Goal: Transaction & Acquisition: Purchase product/service

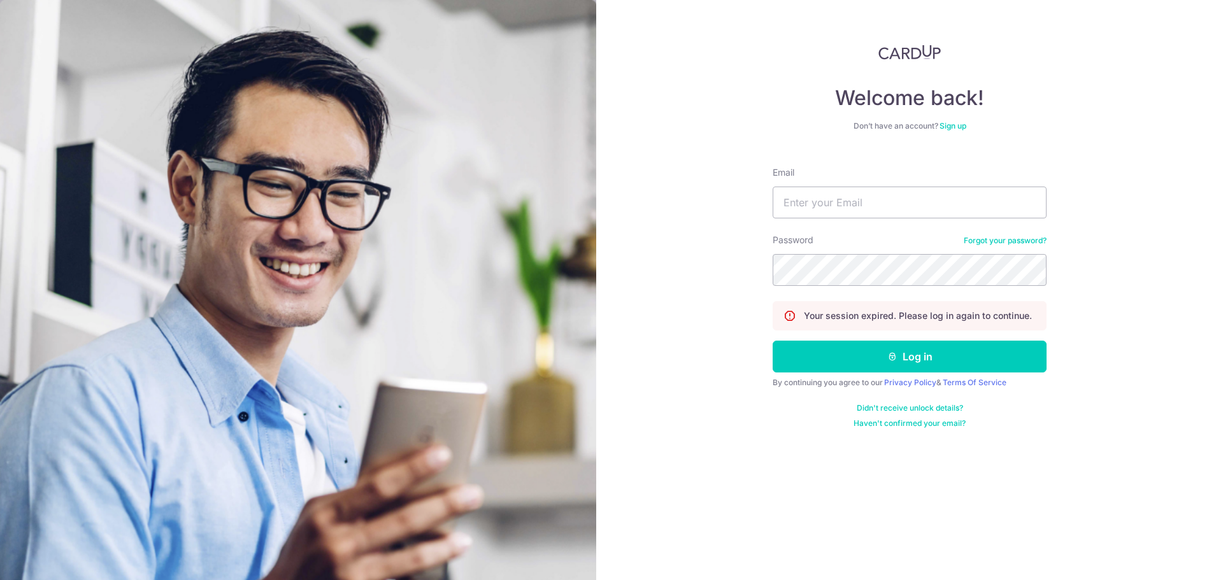
type input "stephen_gong@yahoo.com.sg"
click at [845, 362] on button "Log in" at bounding box center [910, 357] width 274 height 32
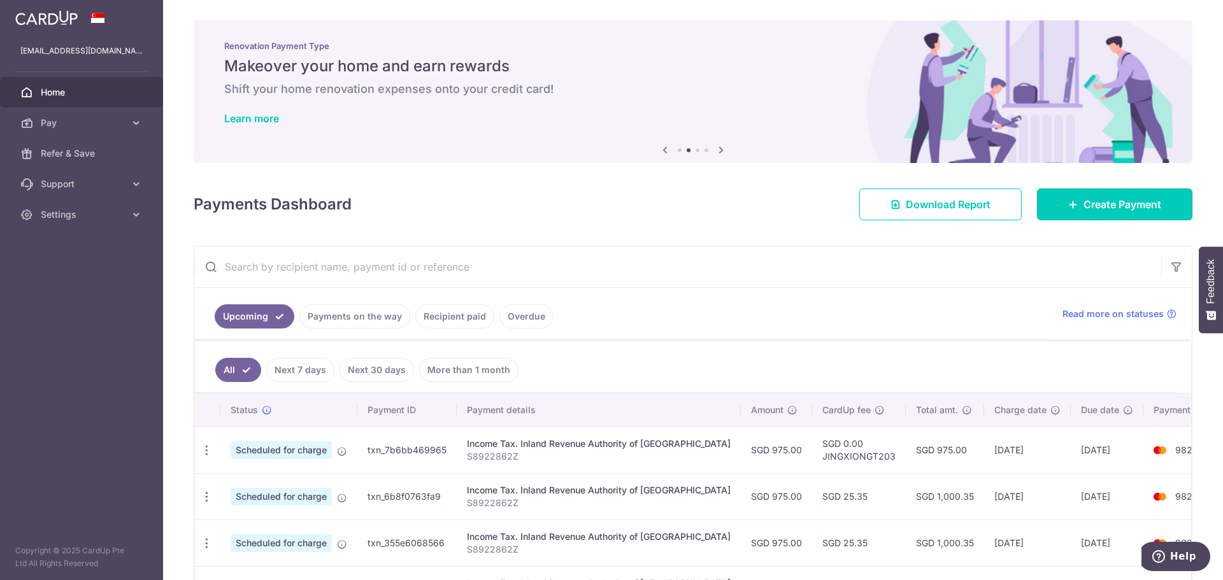
click at [1083, 198] on span "Create Payment" at bounding box center [1122, 204] width 78 height 15
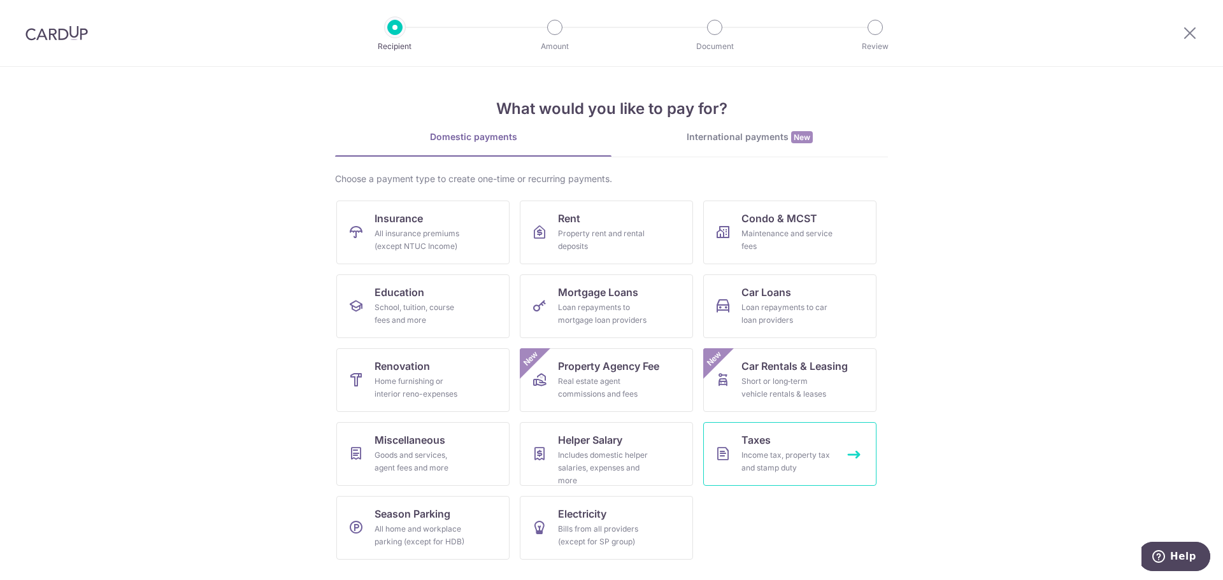
click at [780, 441] on link "Taxes Income tax, property tax and stamp duty" at bounding box center [789, 454] width 173 height 64
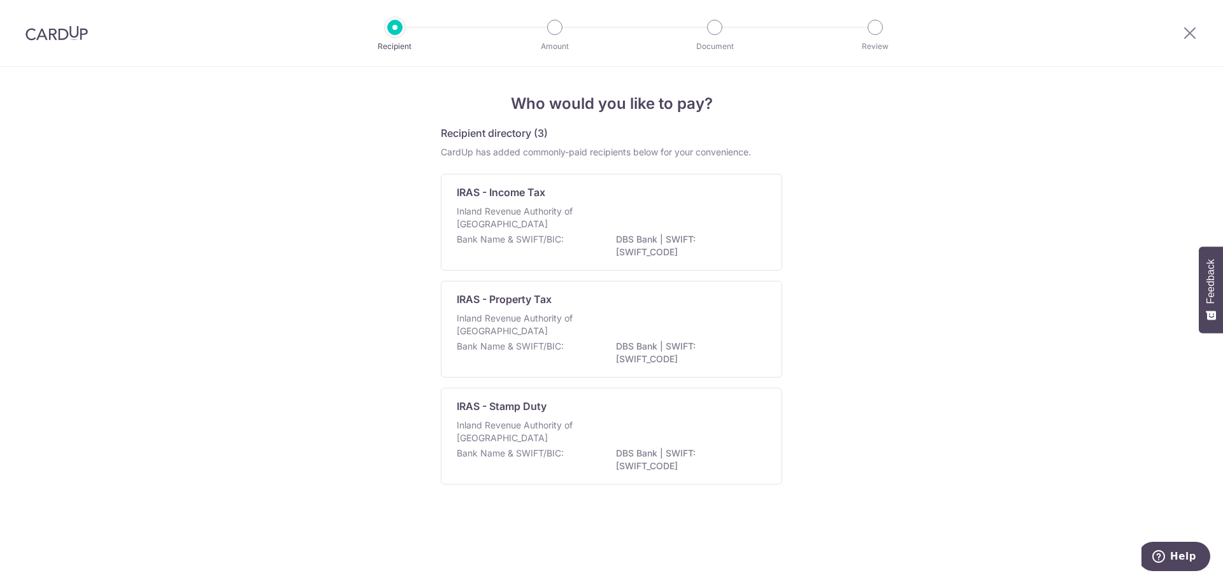
click at [548, 218] on p "Inland Revenue Authority of [GEOGRAPHIC_DATA]" at bounding box center [524, 217] width 135 height 25
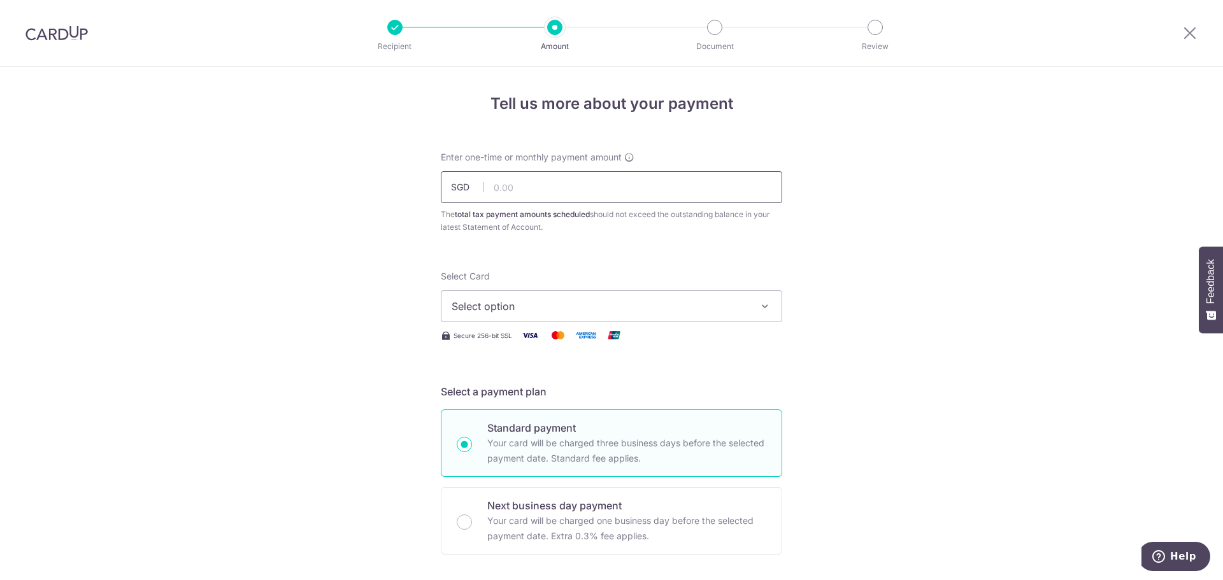
click at [538, 200] on input "text" at bounding box center [611, 187] width 341 height 32
type input "975.00"
click at [639, 315] on button "Select option" at bounding box center [611, 306] width 341 height 32
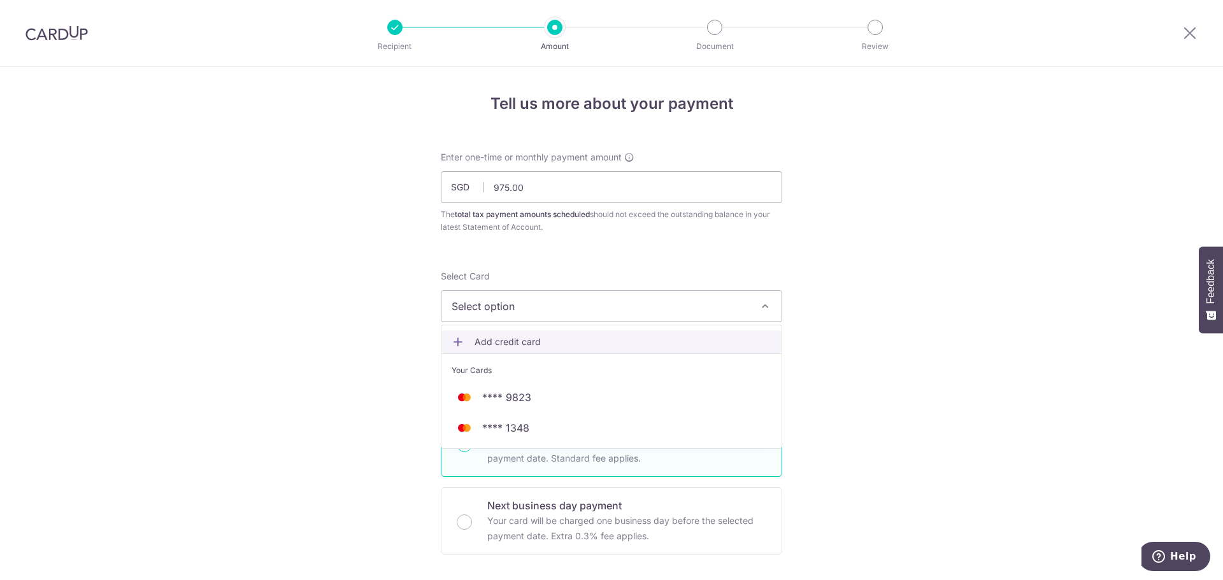
click at [621, 332] on link "Add credit card" at bounding box center [611, 342] width 340 height 23
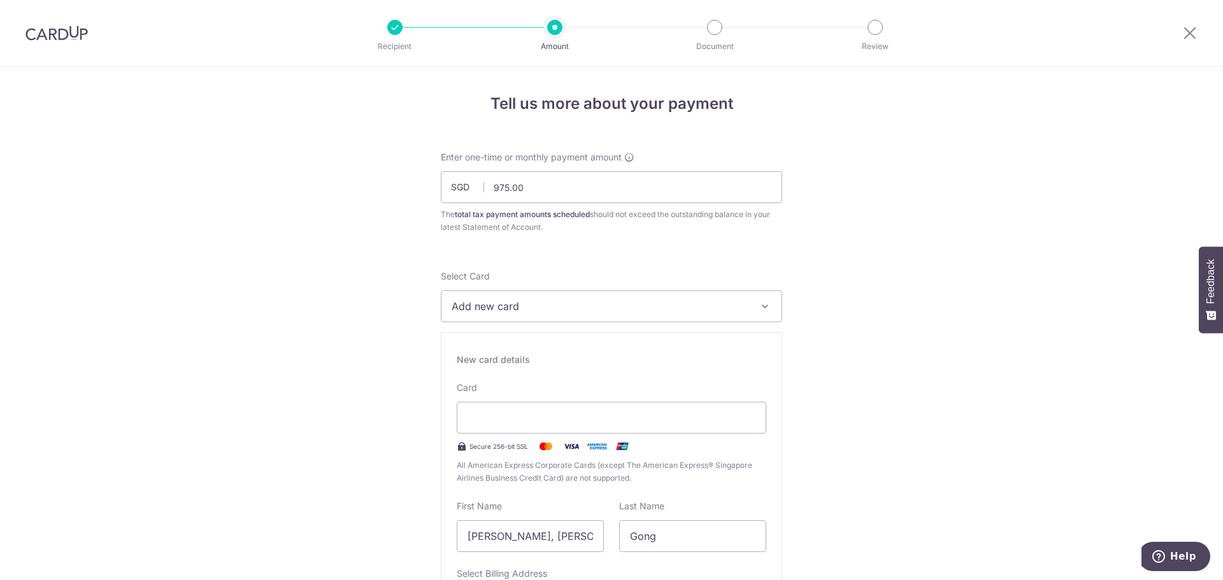
click at [575, 404] on div at bounding box center [612, 418] width 310 height 32
drag, startPoint x: 570, startPoint y: 534, endPoint x: -39, endPoint y: 401, distance: 624.0
click at [0, 401] on html "Recipient Amount Document Review Tell us more about your payment Enter one-time…" at bounding box center [611, 290] width 1223 height 580
type input "Mun ling"
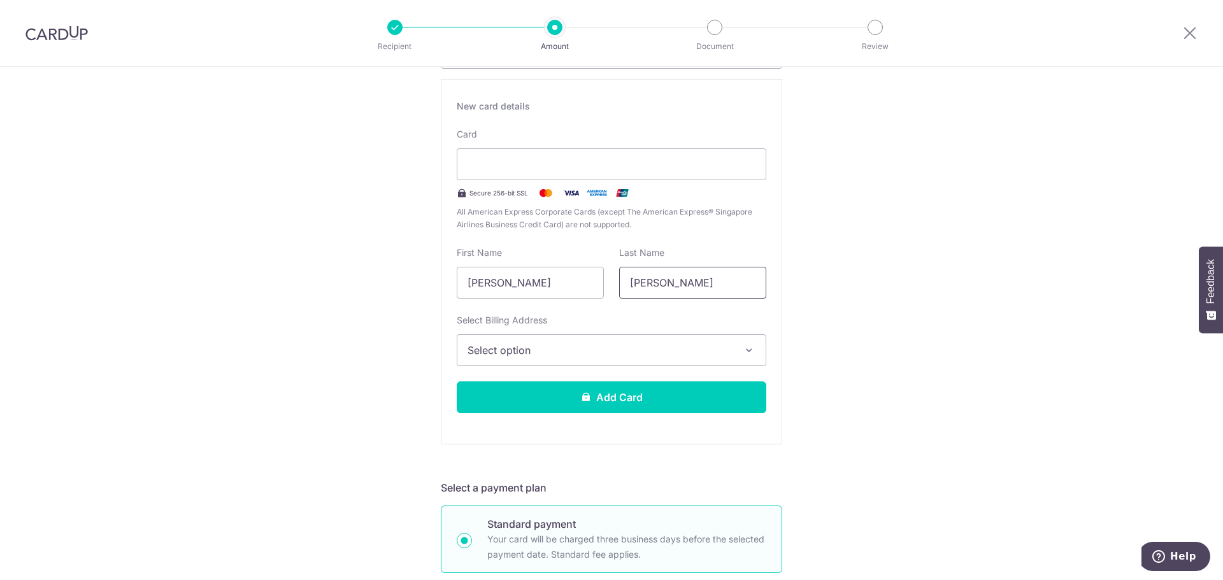
scroll to position [255, 0]
type input "Ng"
click at [567, 347] on span "Select option" at bounding box center [599, 348] width 265 height 15
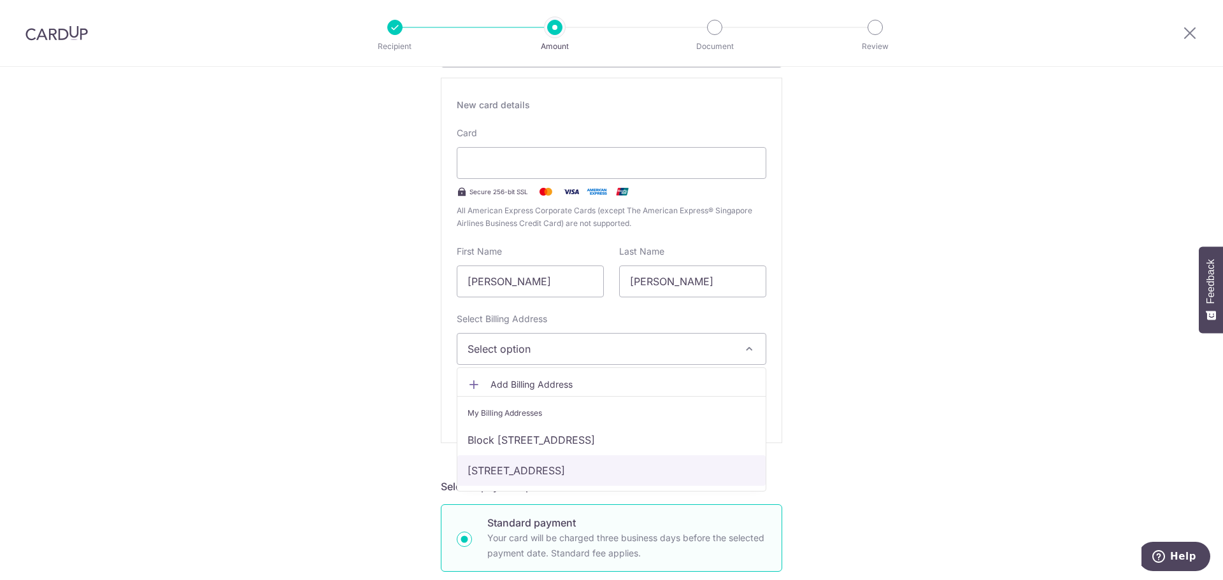
click at [541, 466] on link "[STREET_ADDRESS]" at bounding box center [611, 470] width 308 height 31
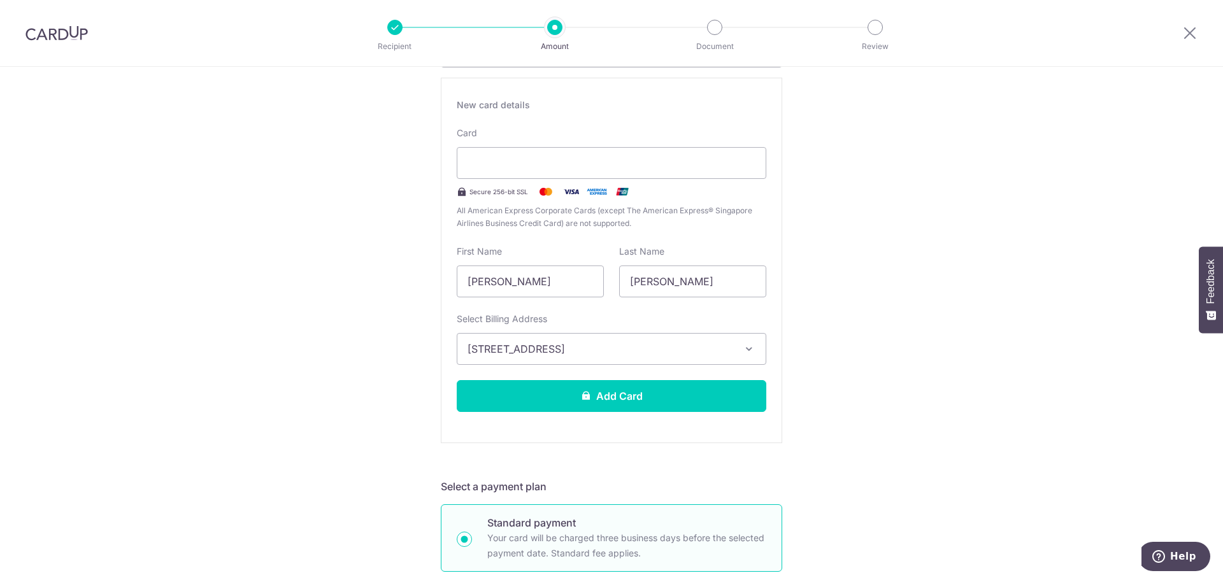
click at [260, 206] on div "Tell us more about your payment Enter one-time or monthly payment amount SGD 97…" at bounding box center [611, 578] width 1223 height 1532
click at [629, 404] on button "Add Card" at bounding box center [612, 396] width 310 height 32
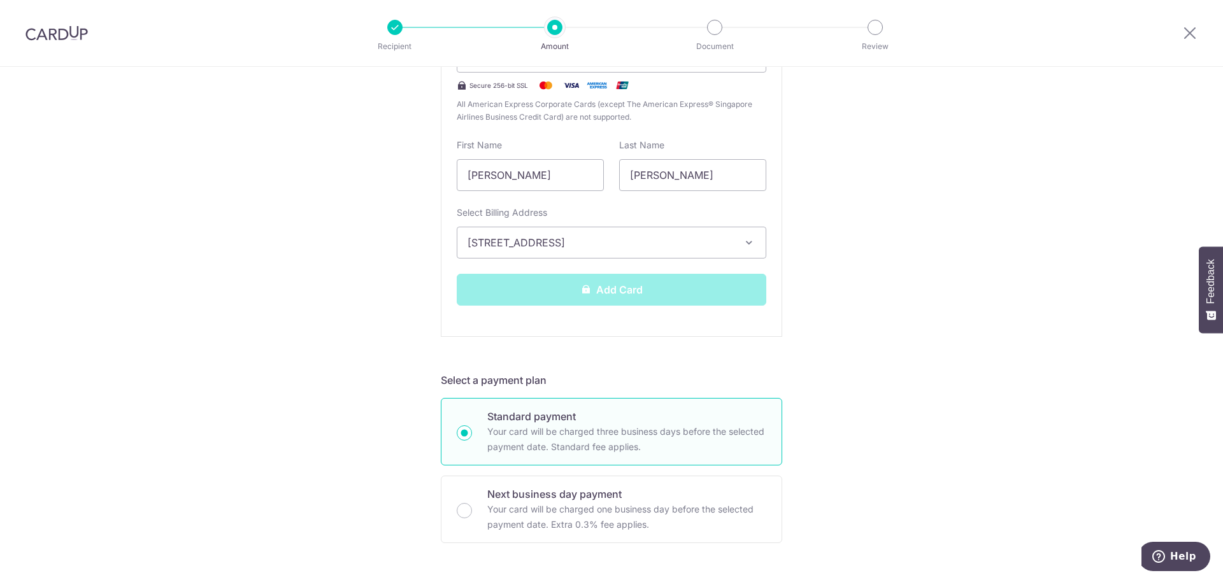
scroll to position [382, 0]
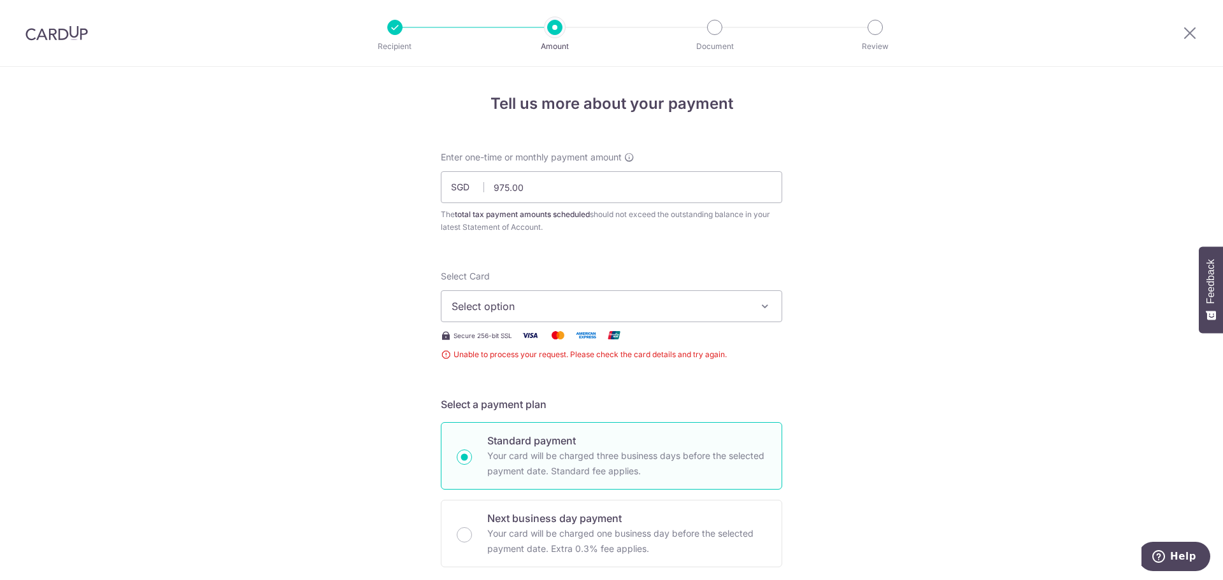
click at [508, 314] on button "Select option" at bounding box center [611, 306] width 341 height 32
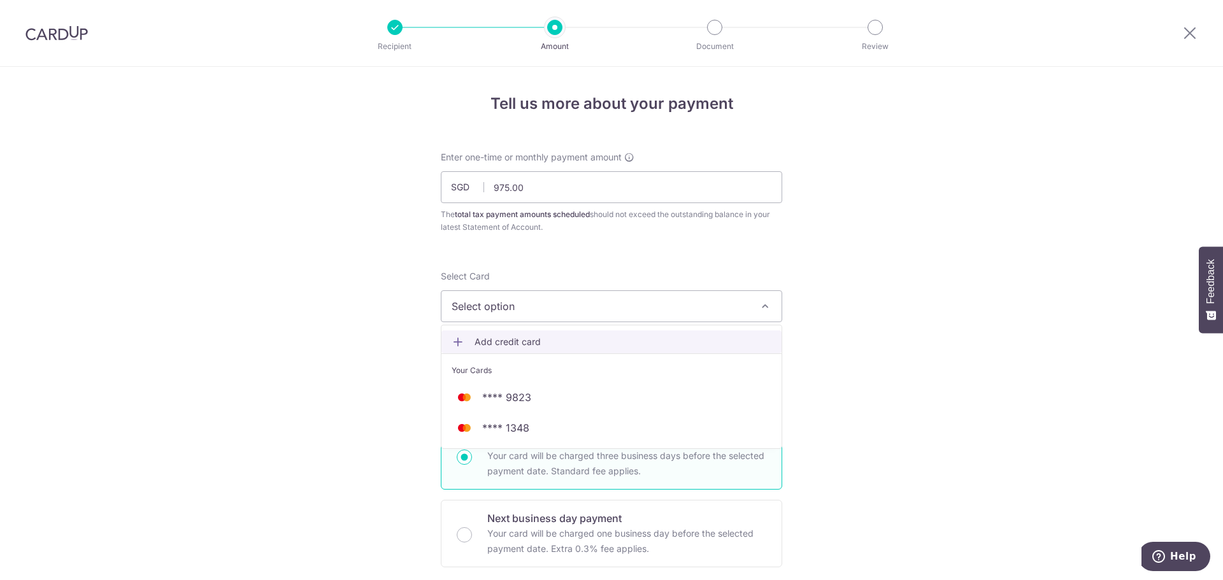
click at [508, 336] on span "Add credit card" at bounding box center [622, 342] width 297 height 13
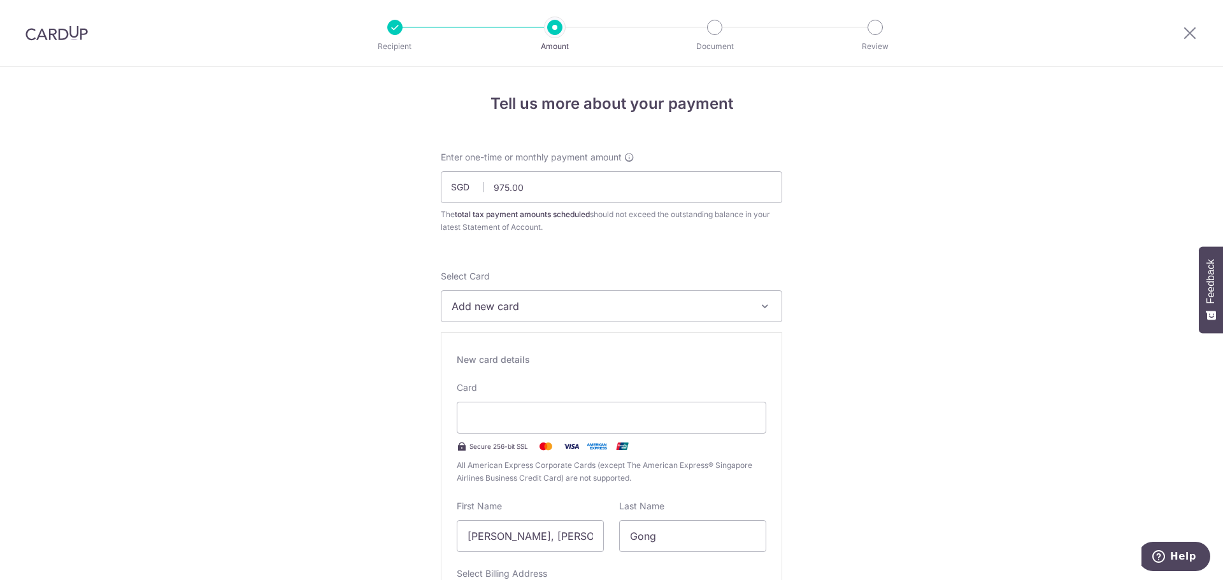
click at [490, 428] on div at bounding box center [612, 418] width 310 height 32
drag, startPoint x: 404, startPoint y: 404, endPoint x: 417, endPoint y: 401, distance: 13.3
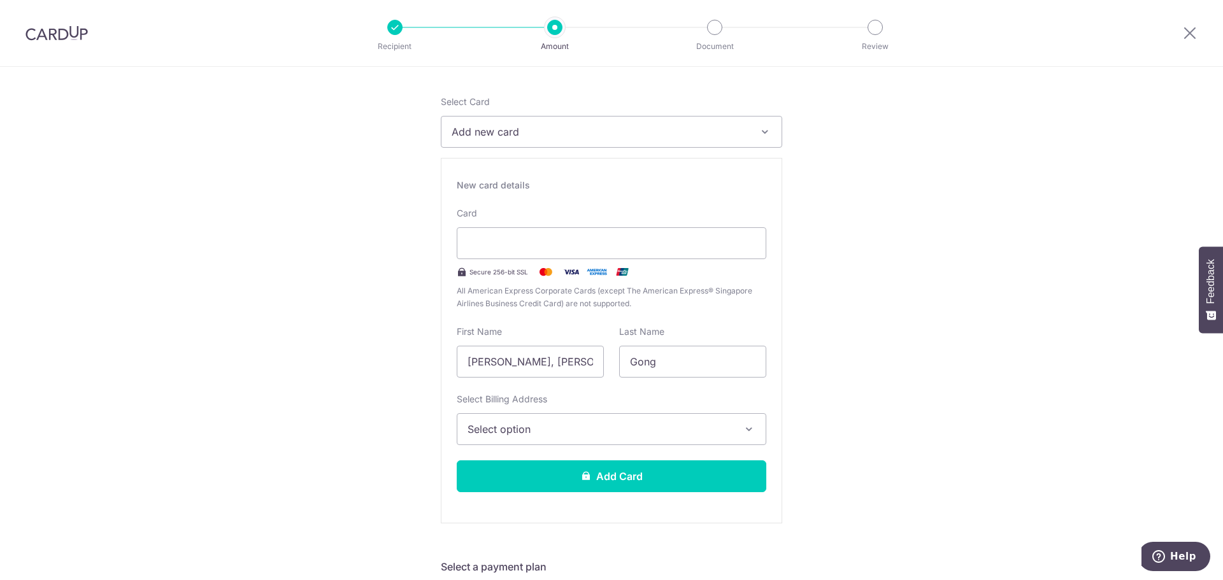
scroll to position [191, 0]
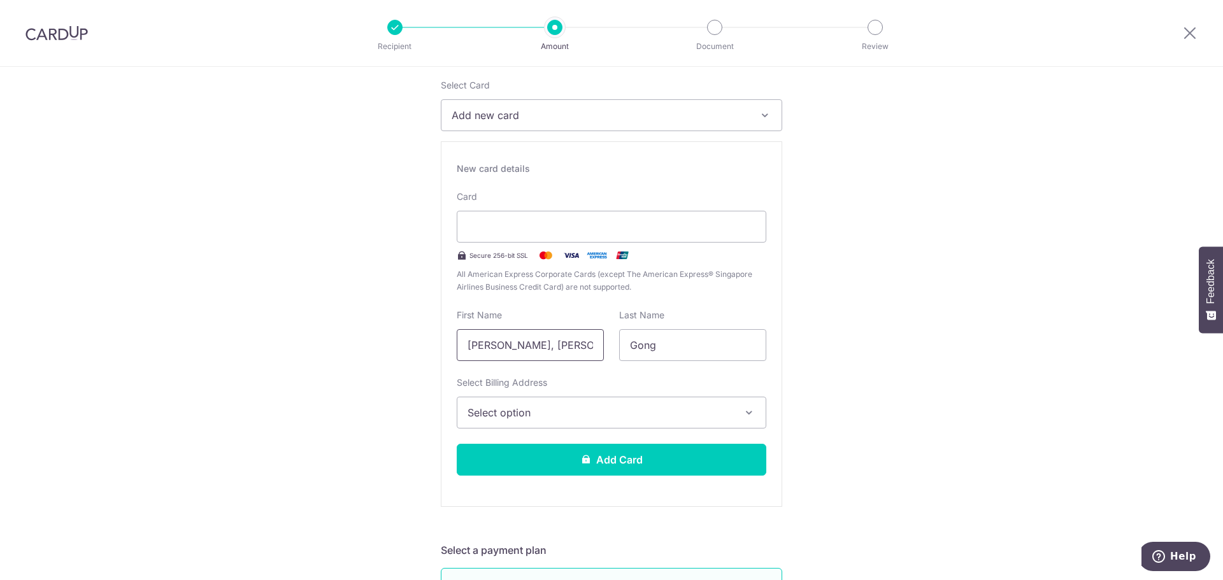
drag, startPoint x: 575, startPoint y: 351, endPoint x: -89, endPoint y: 256, distance: 670.4
click at [0, 256] on html "Recipient Amount Document Review Tell us more about your payment Enter one-time…" at bounding box center [611, 290] width 1223 height 580
type input "Mun Ling"
type input "Ng"
click at [587, 411] on span "Select option" at bounding box center [599, 412] width 265 height 15
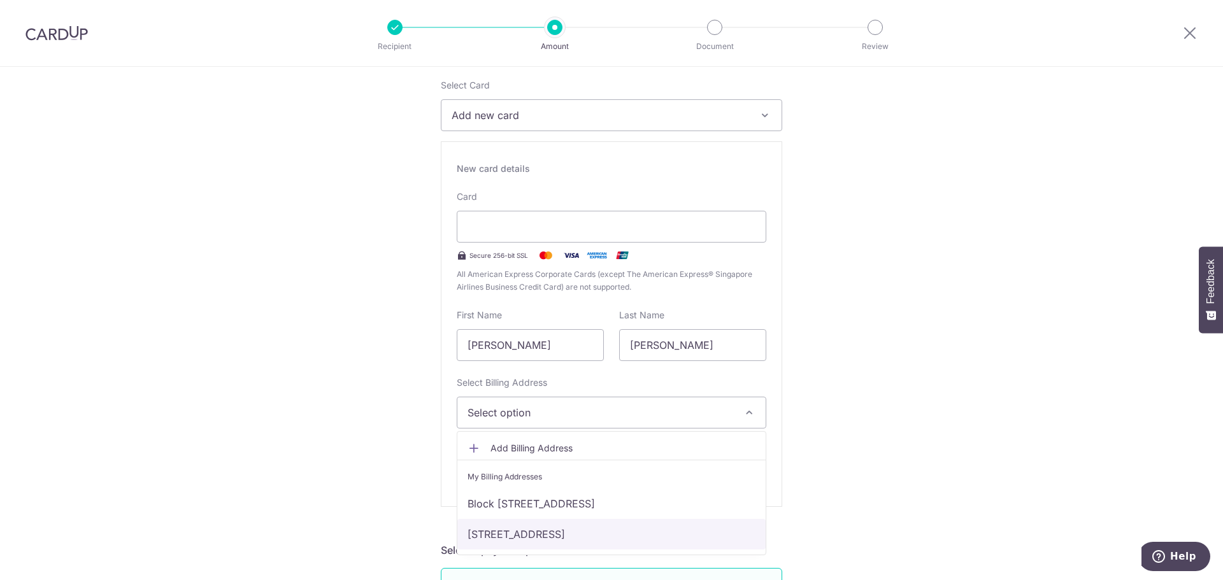
click at [532, 529] on link "[STREET_ADDRESS]" at bounding box center [611, 534] width 308 height 31
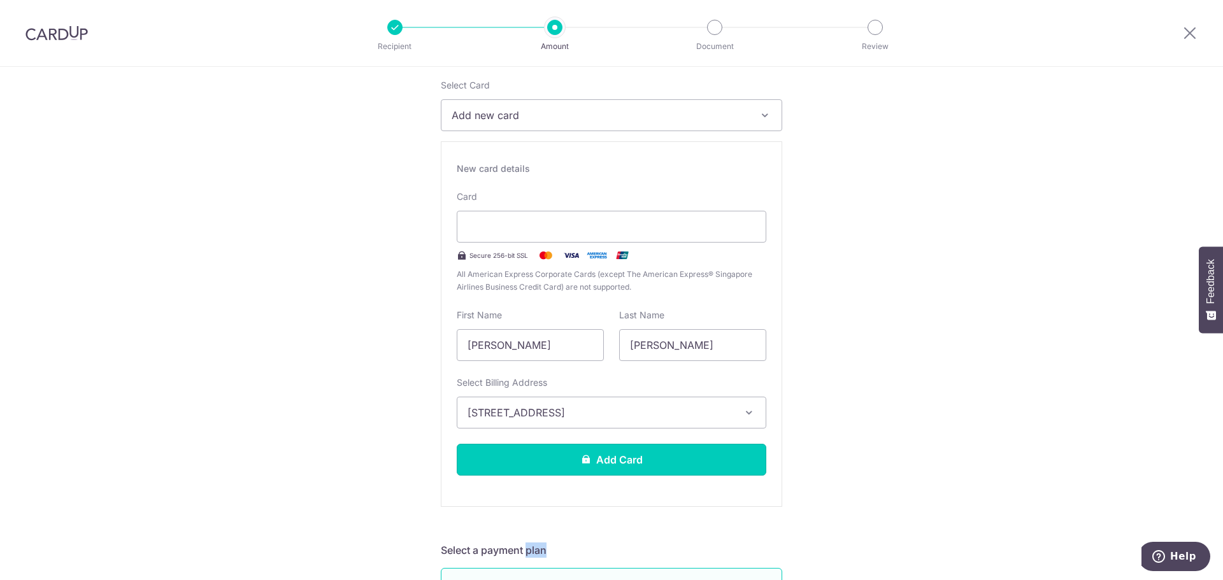
click at [529, 463] on button "Add Card" at bounding box center [612, 460] width 310 height 32
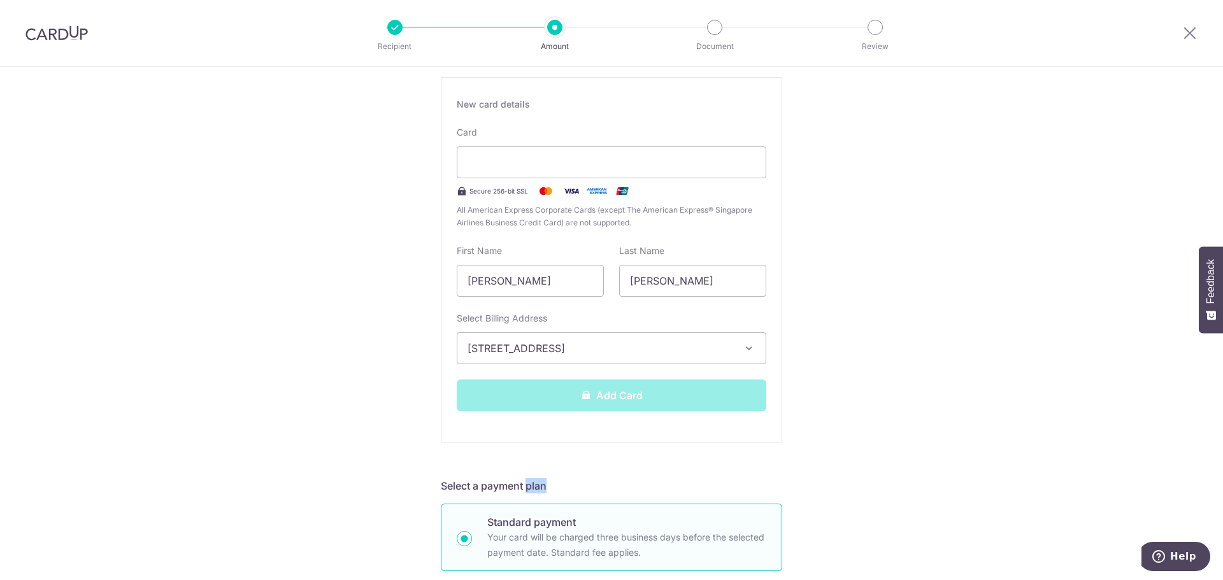
scroll to position [255, 0]
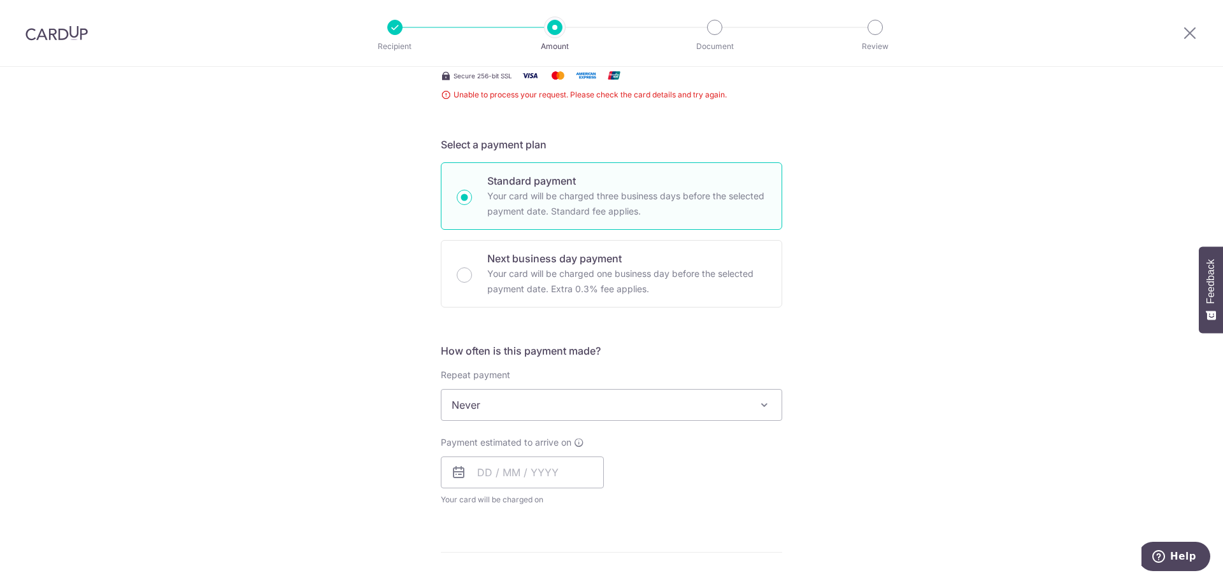
scroll to position [282, 0]
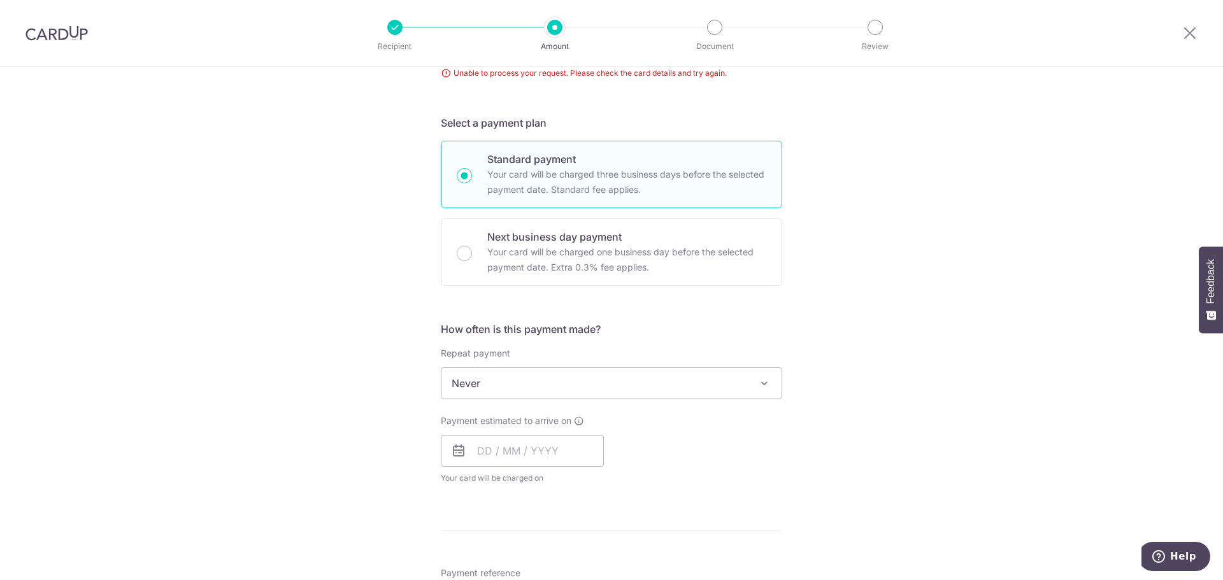
click at [459, 390] on span "Never" at bounding box center [611, 383] width 340 height 31
click at [383, 387] on div "Tell us more about your payment Enter one-time or monthly payment amount SGD 97…" at bounding box center [611, 382] width 1223 height 1195
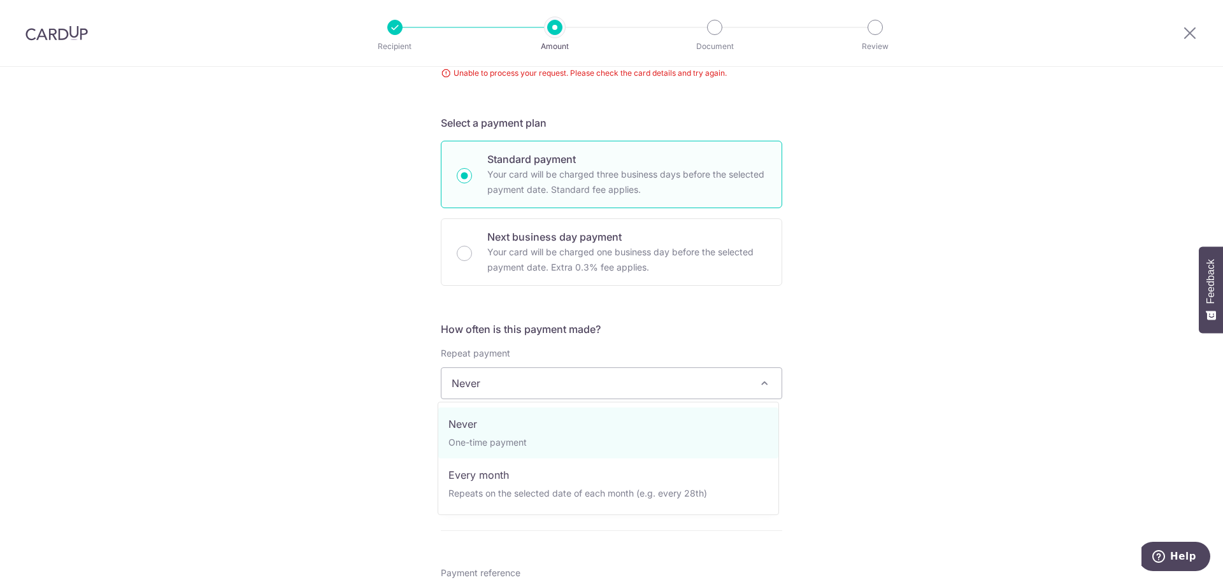
click at [444, 382] on span "Never" at bounding box center [611, 383] width 340 height 31
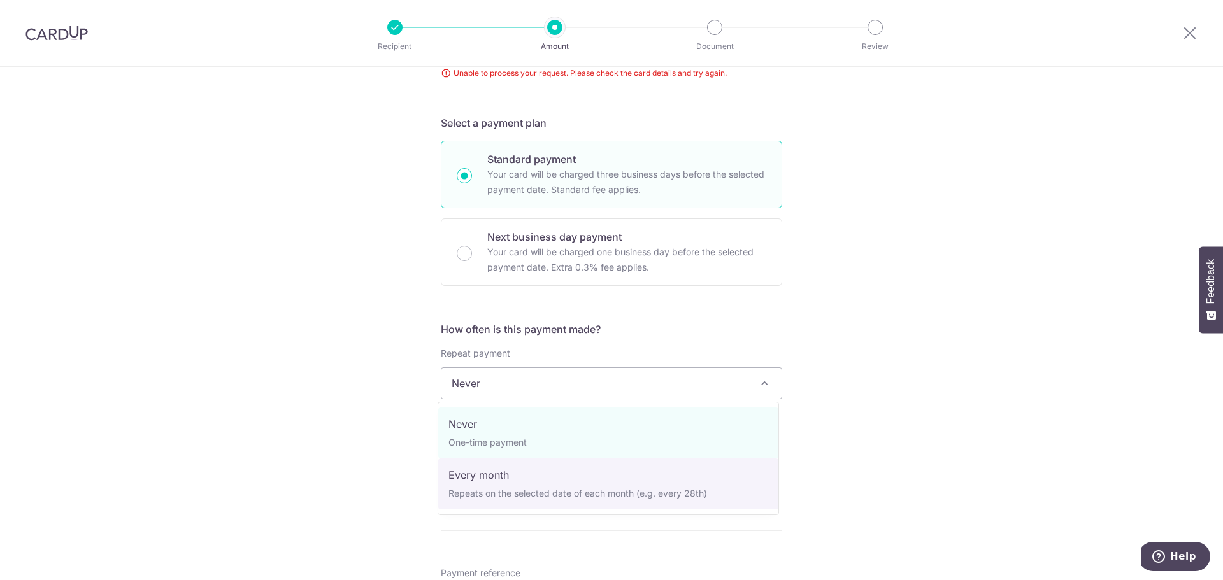
select select "3"
click at [0, 0] on ol "Keep GIRO active First payment through GIRO Limit of 11 months scheduling Uploa…" at bounding box center [0, 0] width 0 height 0
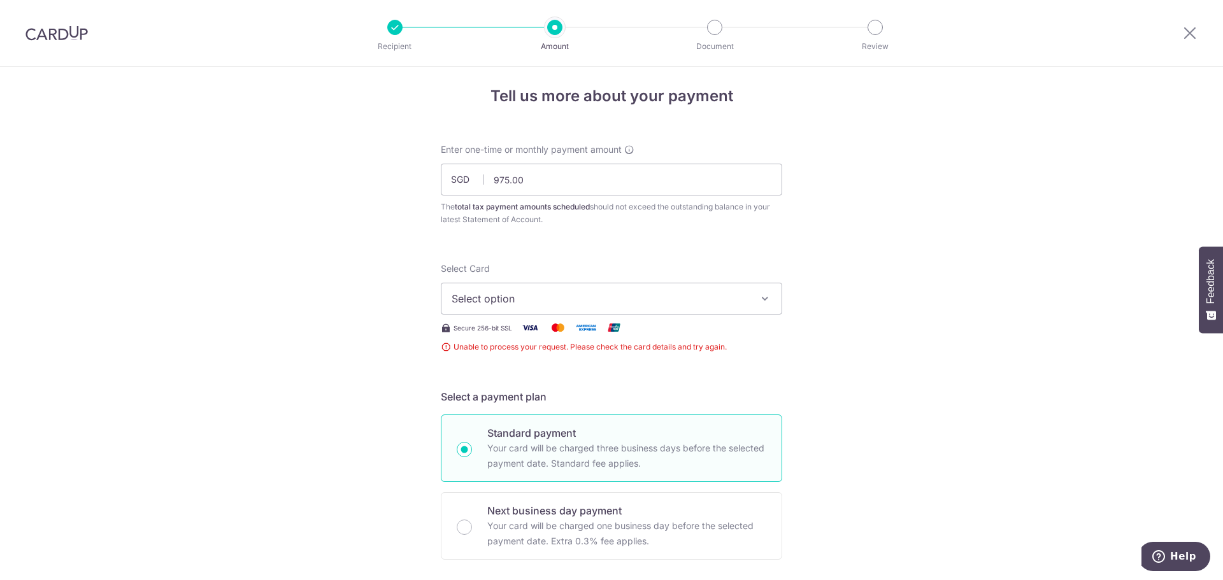
scroll to position [0, 0]
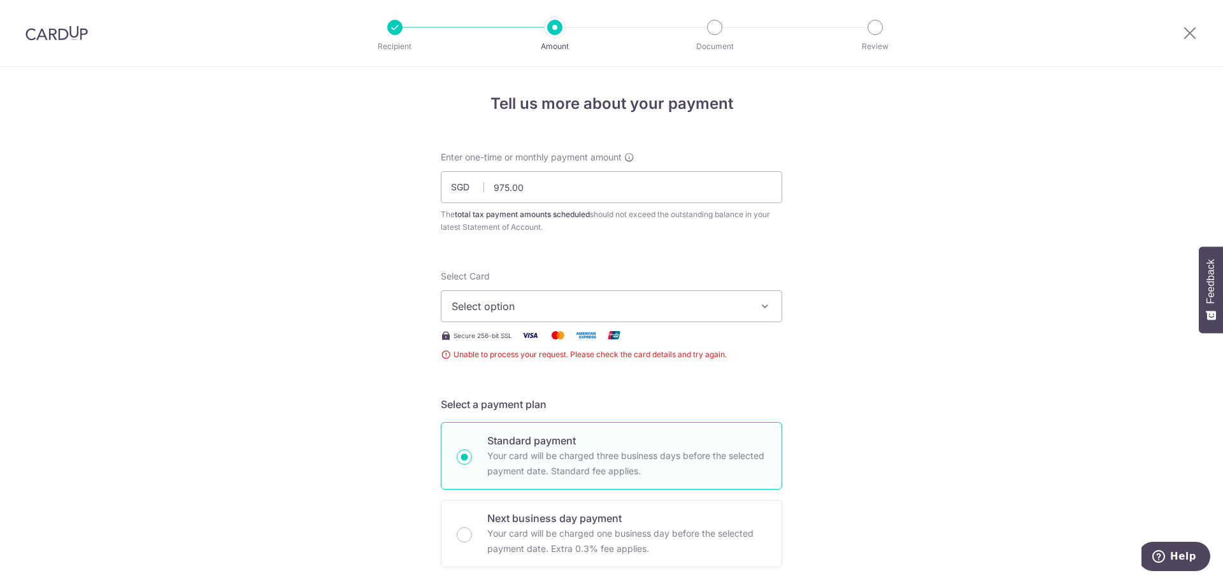
click at [510, 296] on button "Select option" at bounding box center [611, 306] width 341 height 32
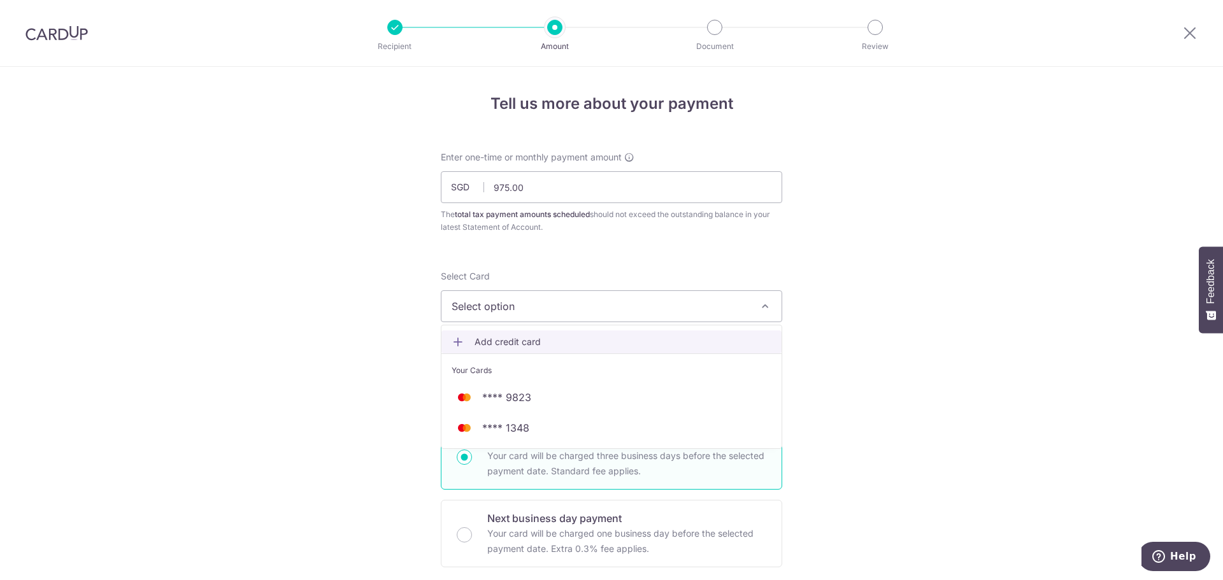
click at [484, 343] on span "Add credit card" at bounding box center [622, 342] width 297 height 13
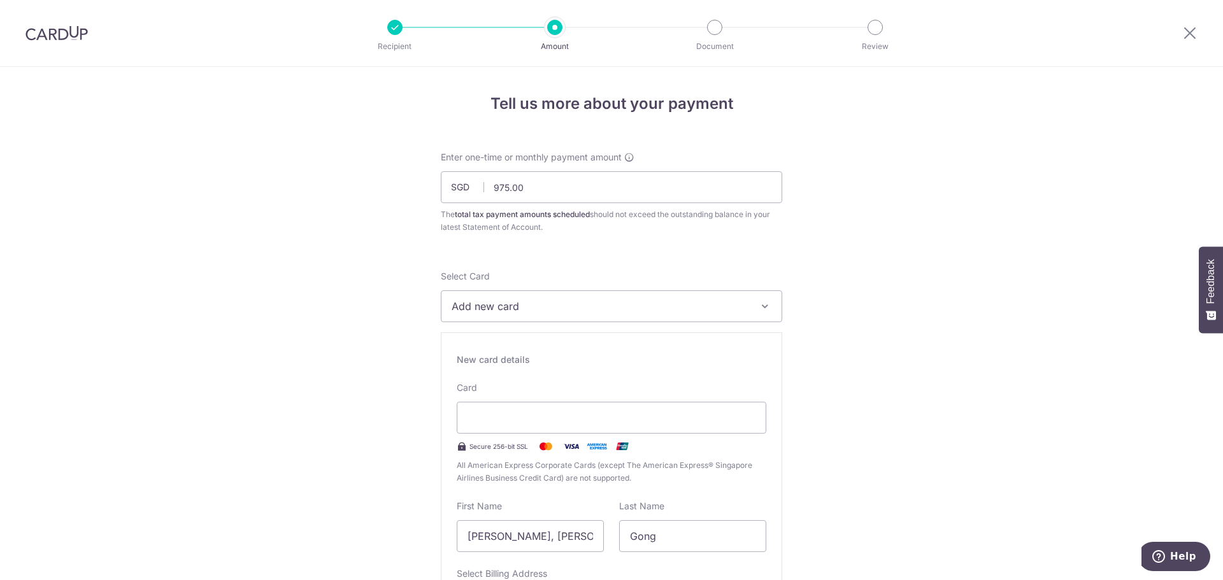
click at [483, 317] on button "Add new card" at bounding box center [611, 306] width 341 height 32
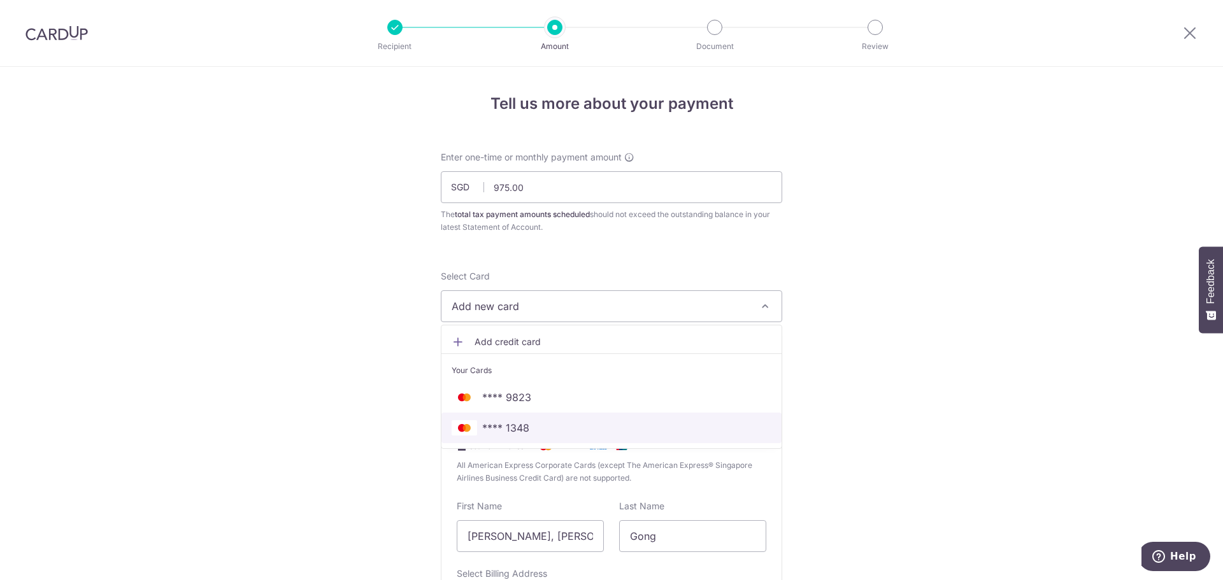
click at [517, 438] on link "**** 1348" at bounding box center [611, 428] width 340 height 31
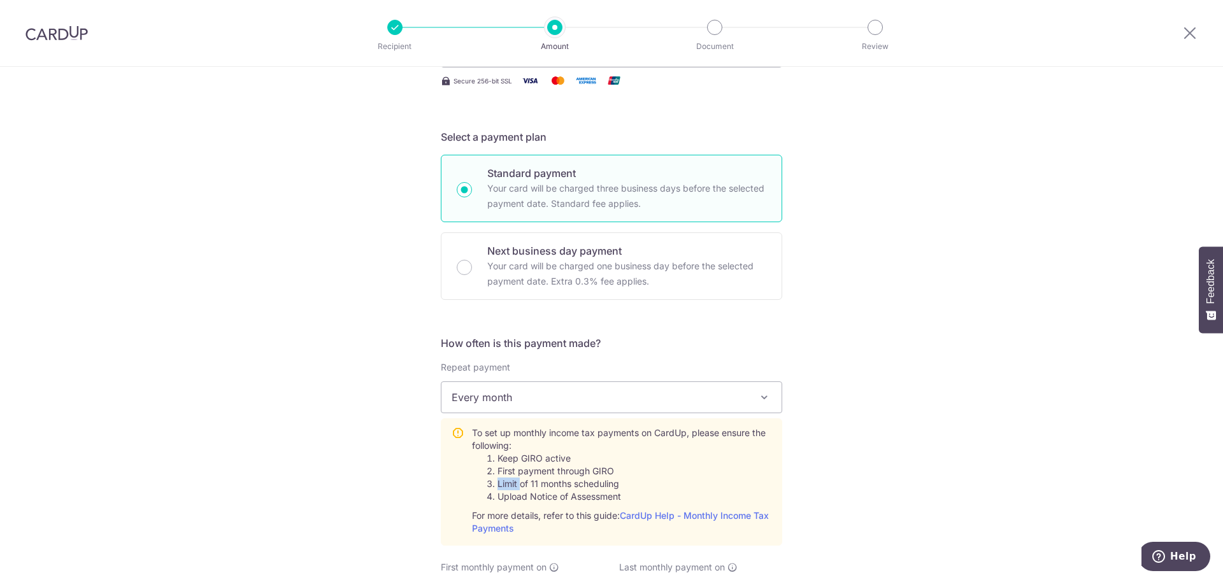
scroll to position [446, 0]
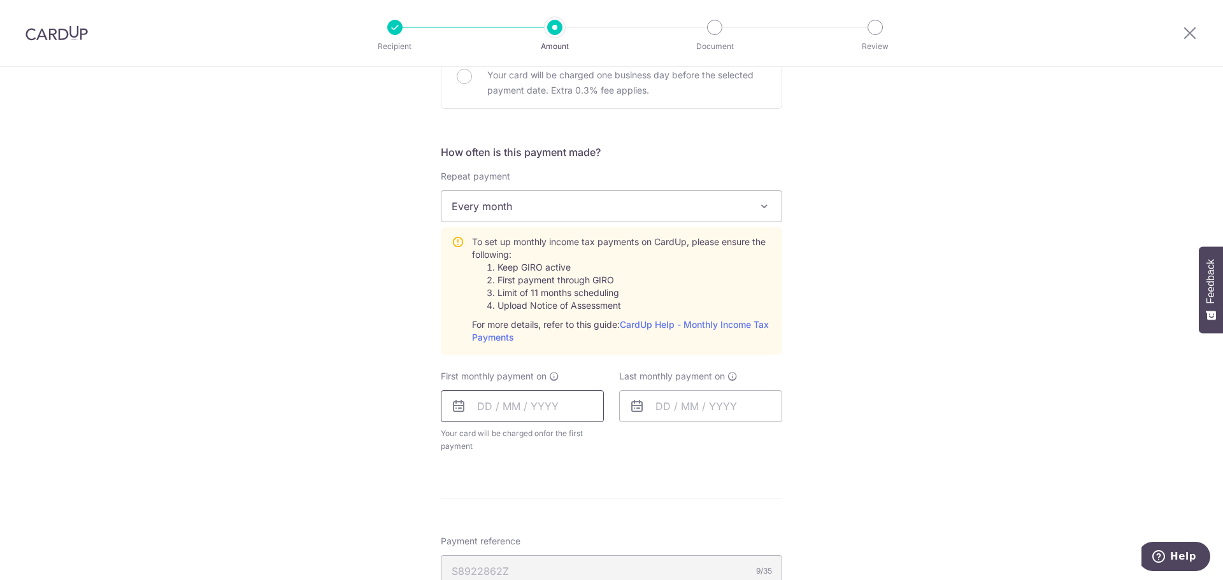
click at [521, 408] on input "text" at bounding box center [522, 406] width 163 height 32
click at [521, 522] on link "7" at bounding box center [518, 522] width 20 height 20
type input "[DATE]"
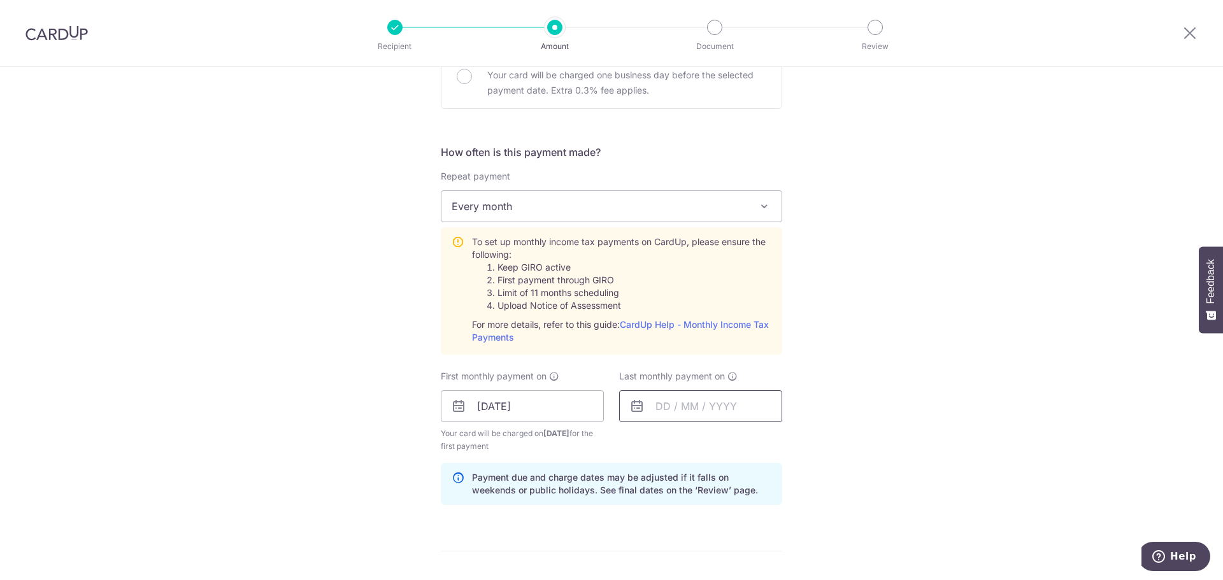
click at [675, 417] on input "text" at bounding box center [700, 406] width 163 height 32
click at [792, 441] on link "Next" at bounding box center [799, 440] width 15 height 15
click at [766, 441] on div "Prev Next Oct Nov [DATE] 2026" at bounding box center [721, 440] width 203 height 31
click at [793, 440] on link "Next" at bounding box center [799, 440] width 15 height 15
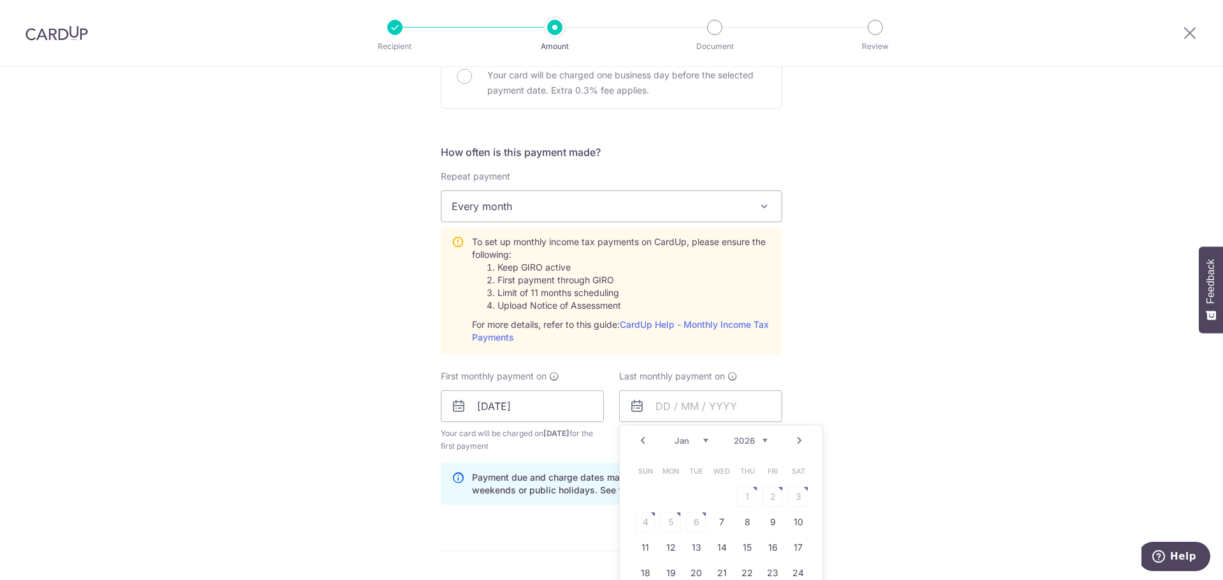
click at [793, 440] on link "Next" at bounding box center [799, 440] width 15 height 15
click at [799, 441] on link "Next" at bounding box center [799, 440] width 15 height 15
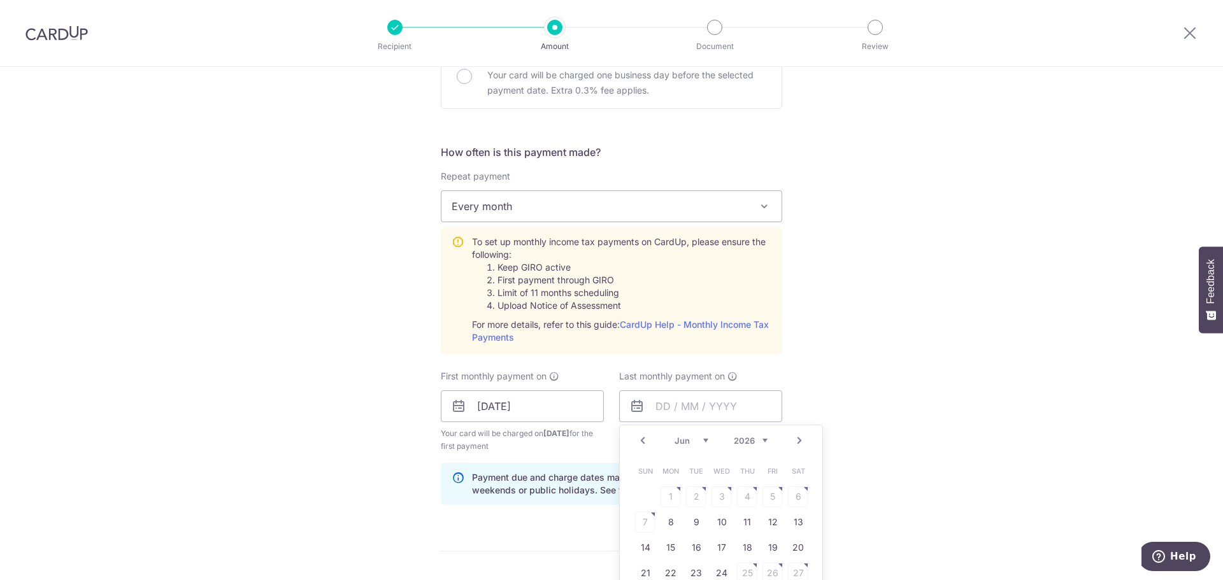
click at [799, 441] on link "Next" at bounding box center [799, 440] width 15 height 15
click at [699, 523] on link "7" at bounding box center [696, 522] width 20 height 20
type input "07/07/2026"
click at [374, 480] on div "Tell us more about your payment Enter one-time or monthly payment amount SGD 97…" at bounding box center [611, 311] width 1223 height 1380
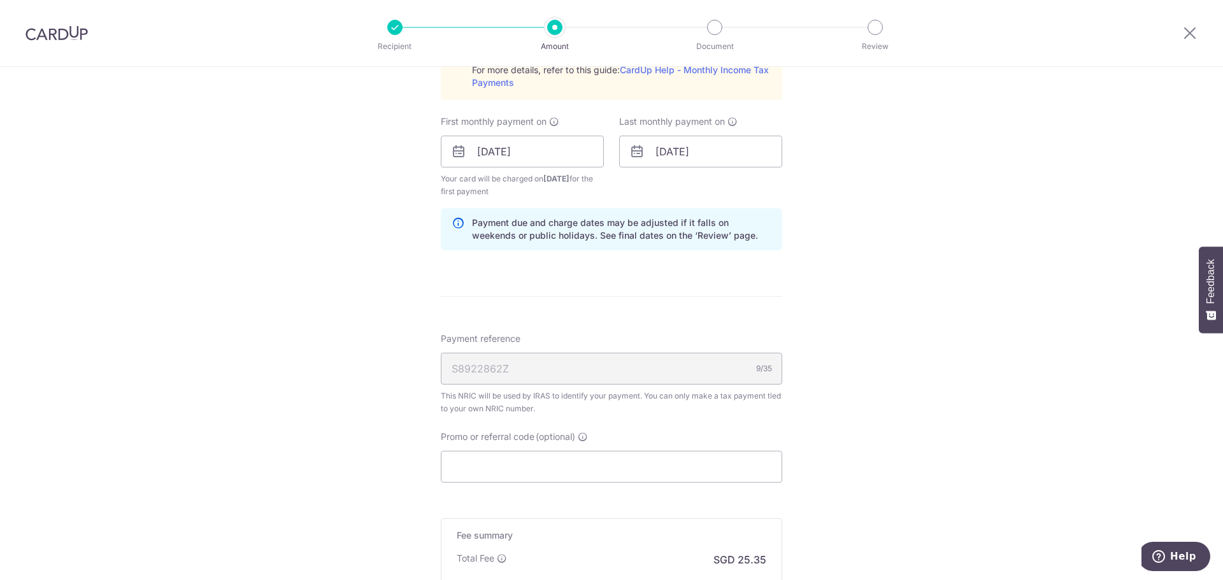
scroll to position [828, 0]
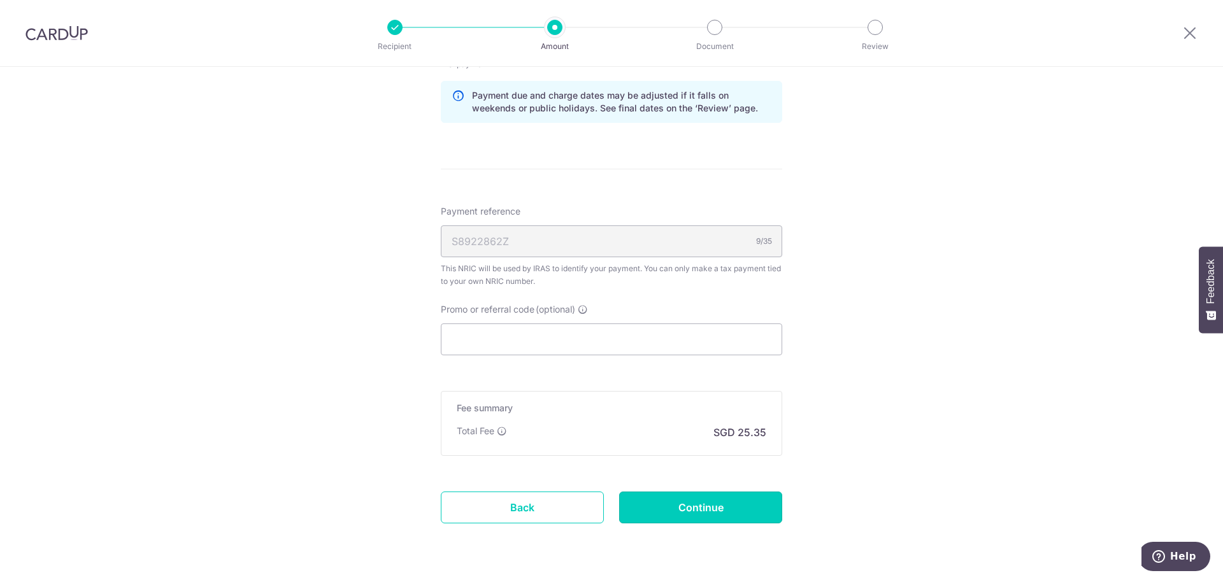
click at [681, 516] on input "Continue" at bounding box center [700, 508] width 163 height 32
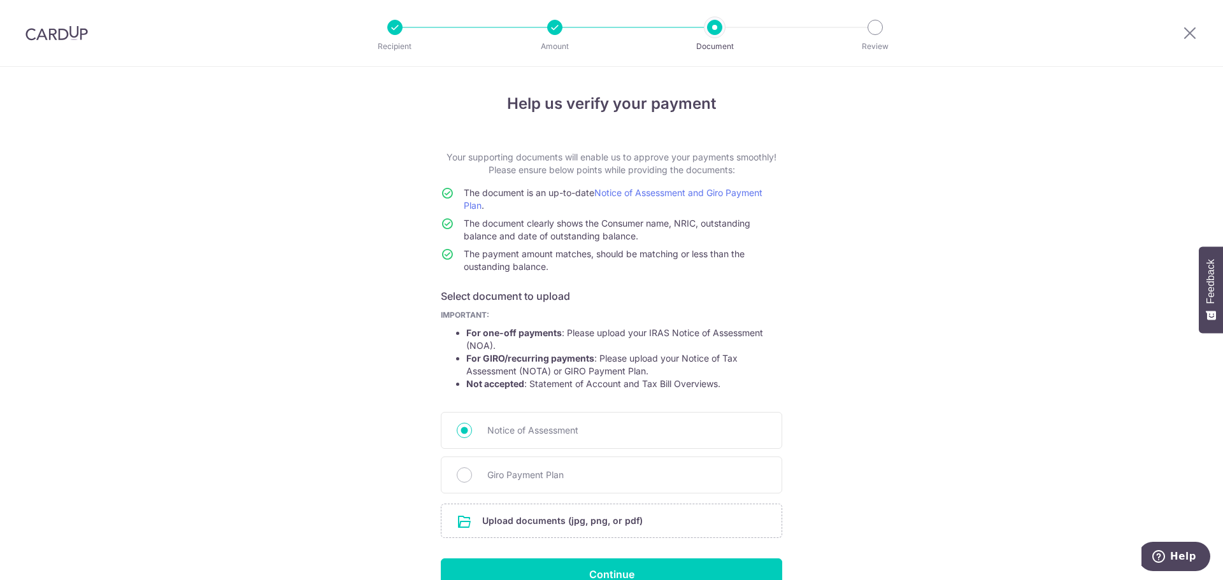
scroll to position [70, 0]
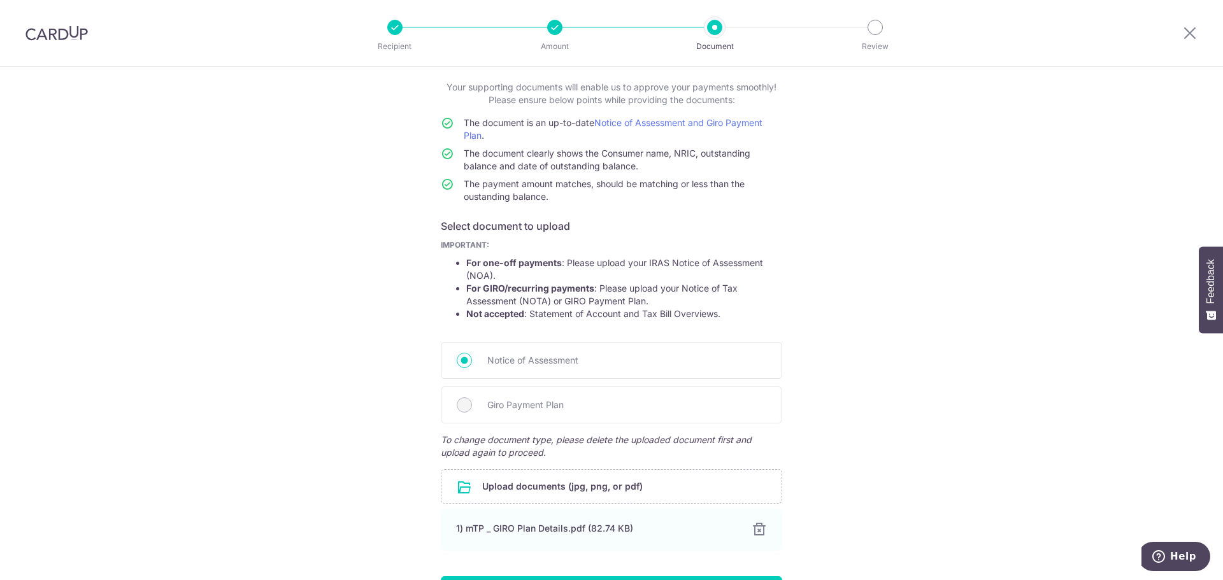
click at [755, 527] on div at bounding box center [759, 529] width 15 height 15
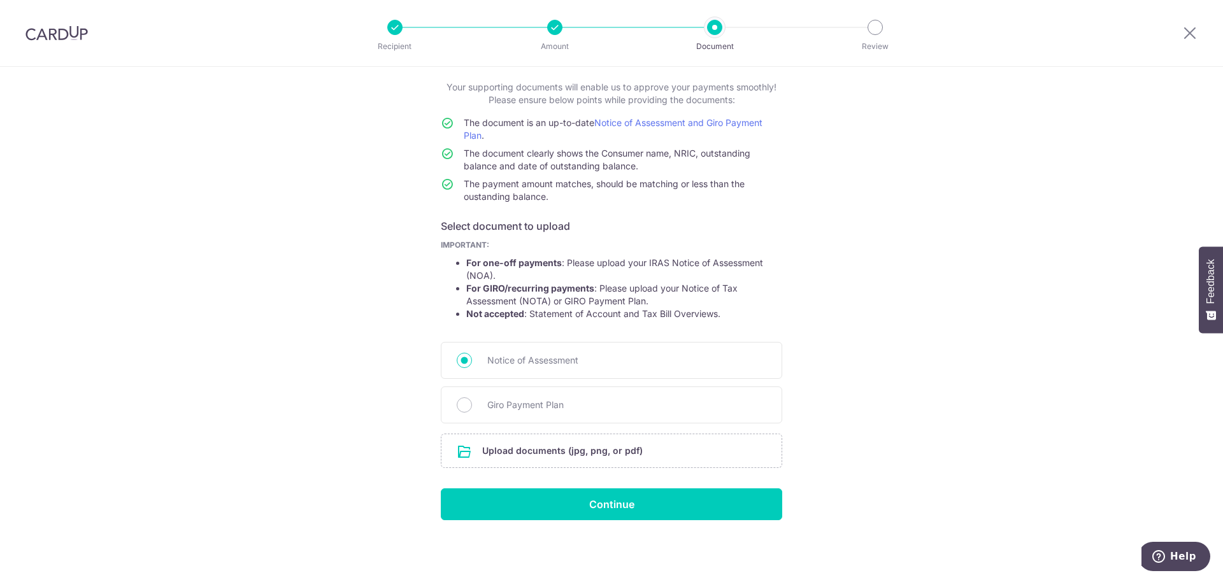
drag, startPoint x: 443, startPoint y: 402, endPoint x: 452, endPoint y: 404, distance: 9.9
click at [455, 404] on div "Giro Payment Plan" at bounding box center [611, 405] width 341 height 37
click at [466, 404] on input "Giro Payment Plan" at bounding box center [464, 404] width 15 height 15
radio input "true"
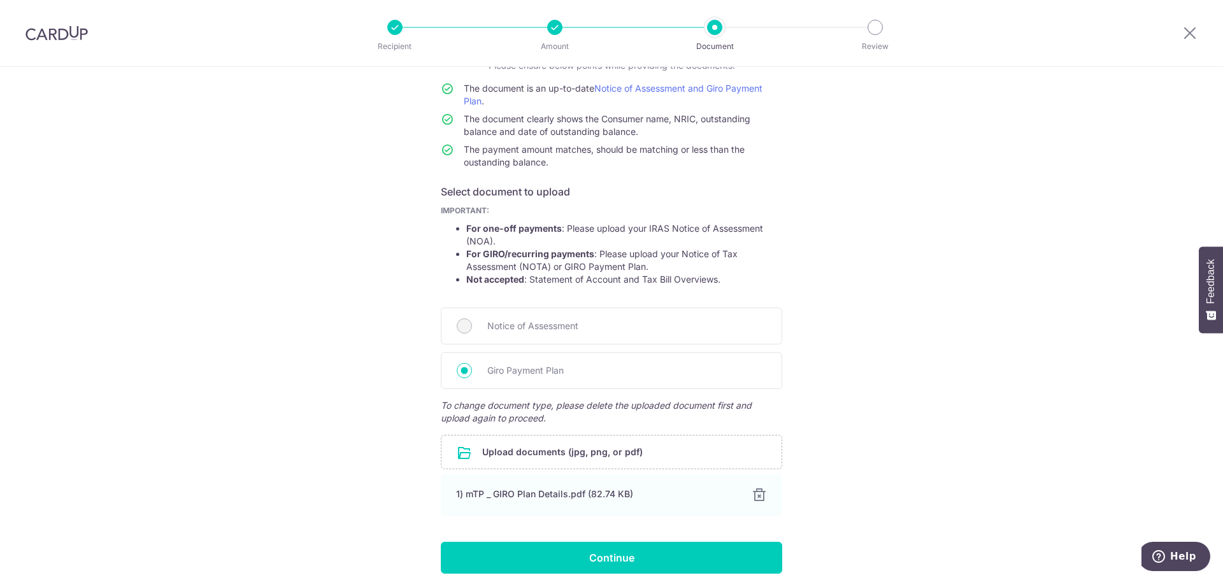
scroll to position [134, 0]
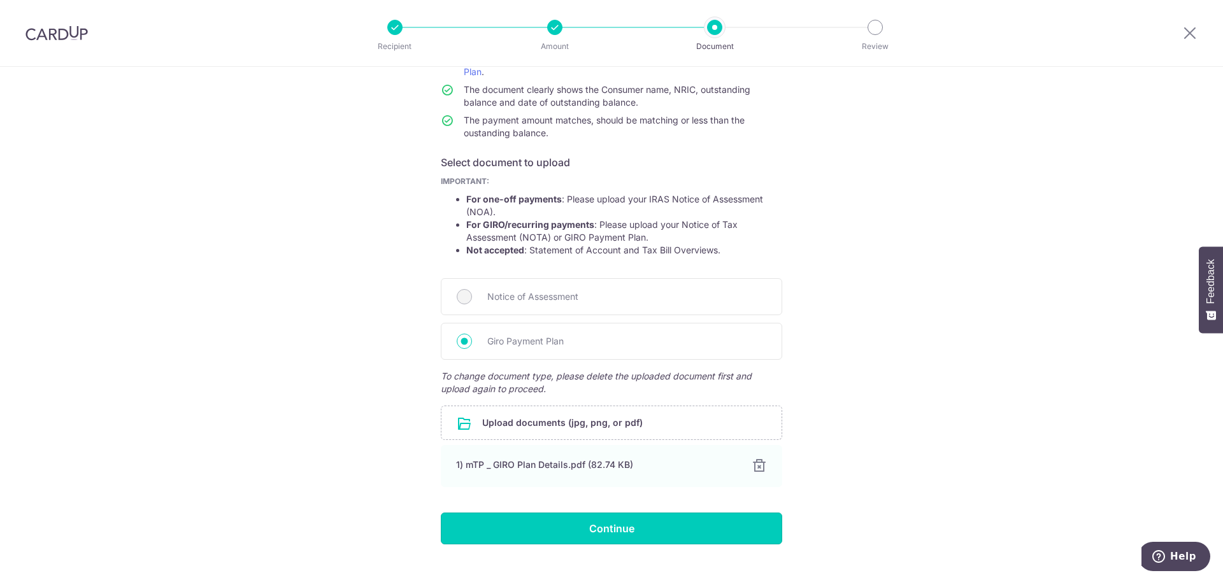
click at [555, 519] on input "Continue" at bounding box center [611, 529] width 341 height 32
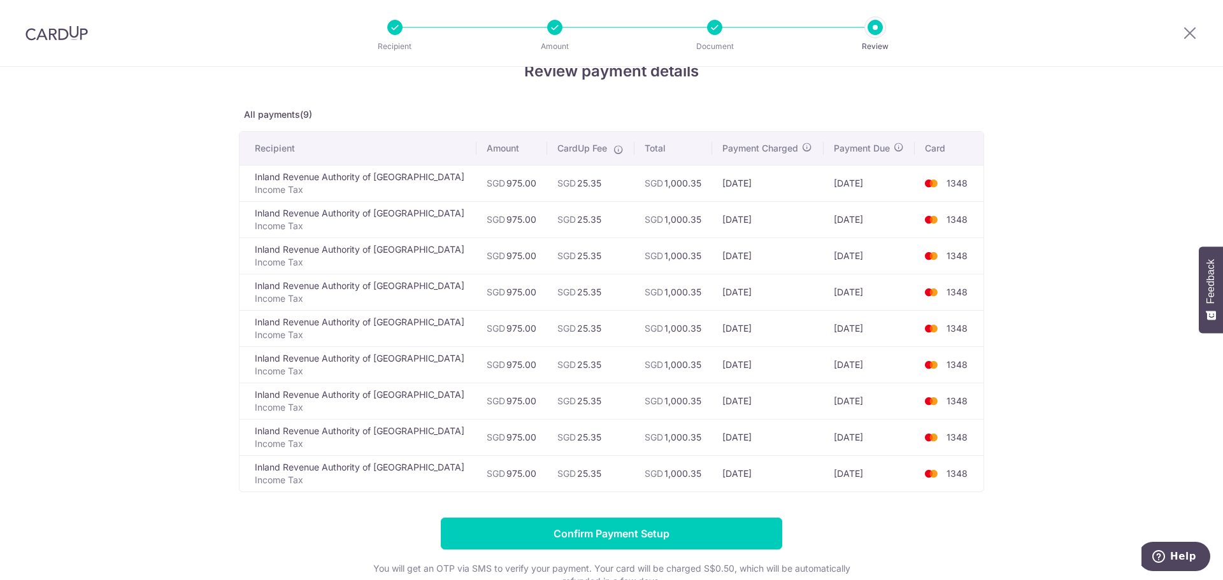
scroll to position [64, 0]
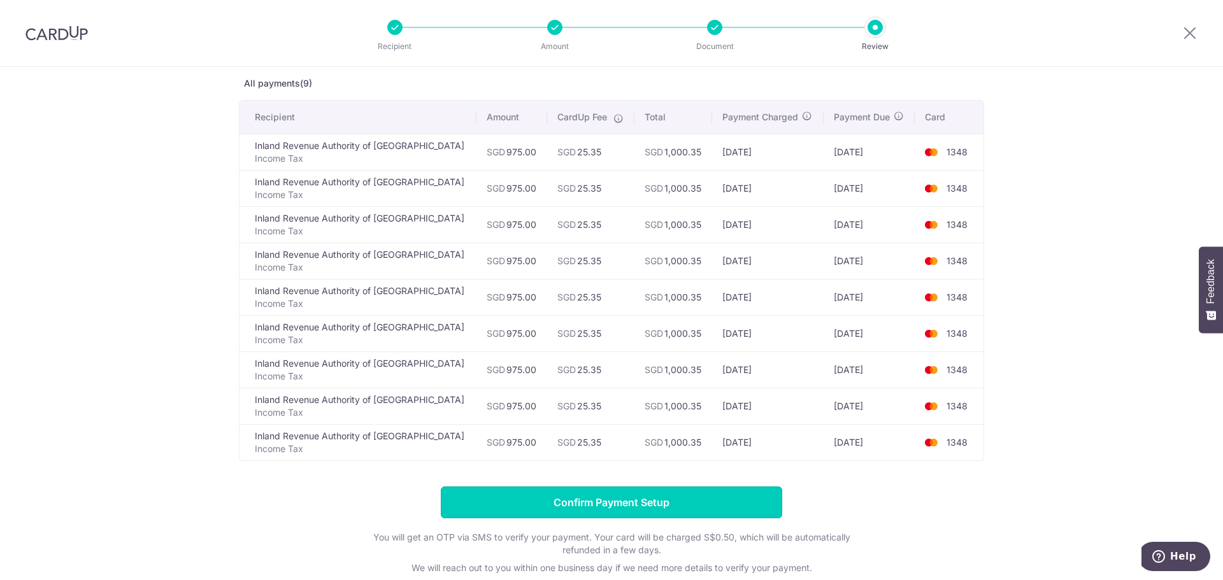
click at [617, 513] on input "Confirm Payment Setup" at bounding box center [611, 503] width 341 height 32
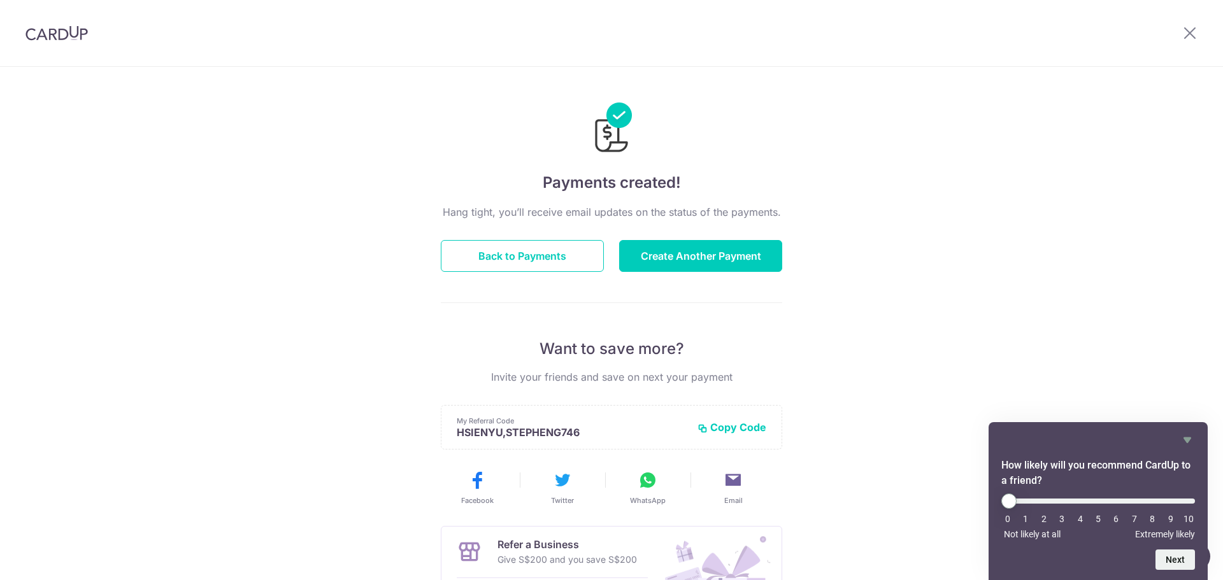
click at [1187, 442] on icon "Hide survey" at bounding box center [1187, 439] width 15 height 15
